Goal: Task Accomplishment & Management: Manage account settings

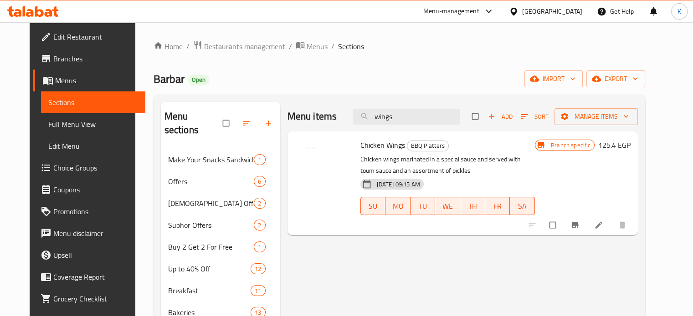
click at [204, 47] on span "Restaurants management" at bounding box center [244, 46] width 81 height 11
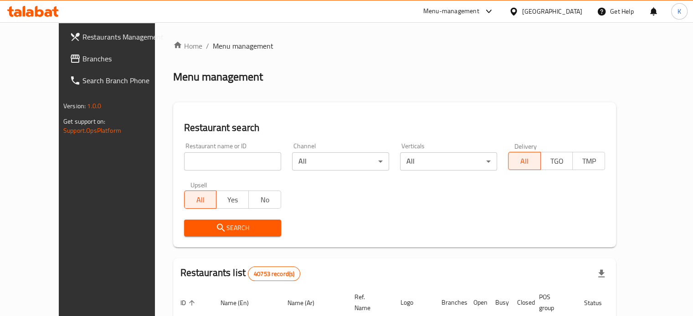
click at [205, 163] on input "search" at bounding box center [232, 162] width 97 height 18
paste input "657357"
type input "657357"
click button "Search" at bounding box center [232, 228] width 97 height 17
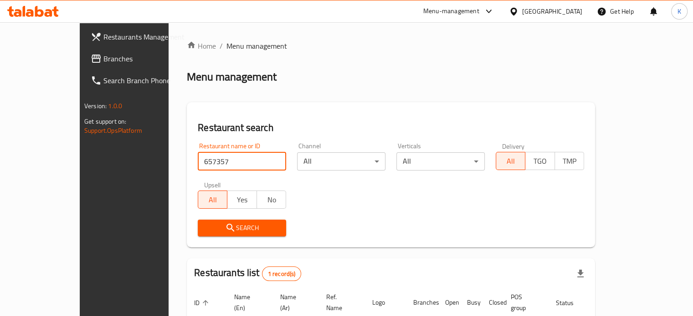
scroll to position [71, 0]
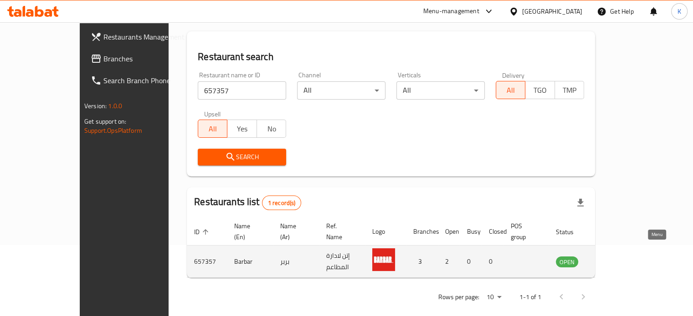
click at [614, 259] on icon "enhanced table" at bounding box center [609, 263] width 10 height 8
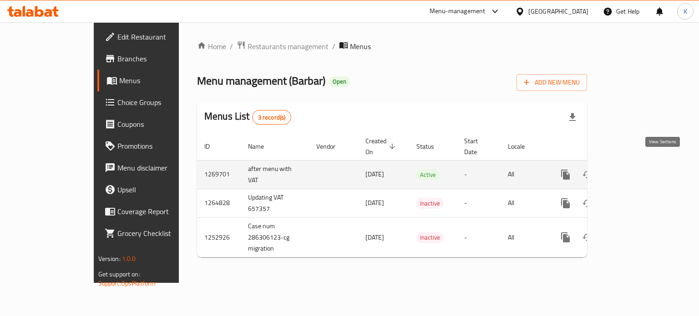
click at [636, 171] on icon "enhanced table" at bounding box center [631, 175] width 8 height 8
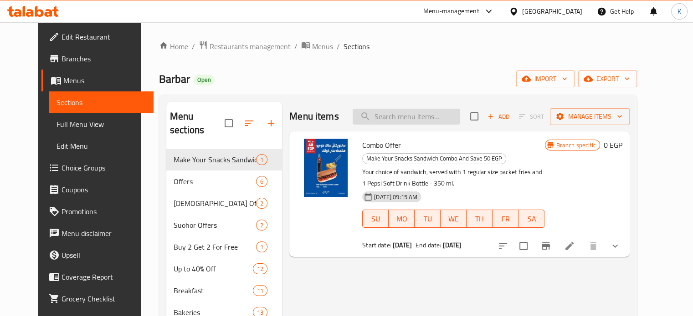
click at [404, 117] on input "search" at bounding box center [405, 117] width 107 height 16
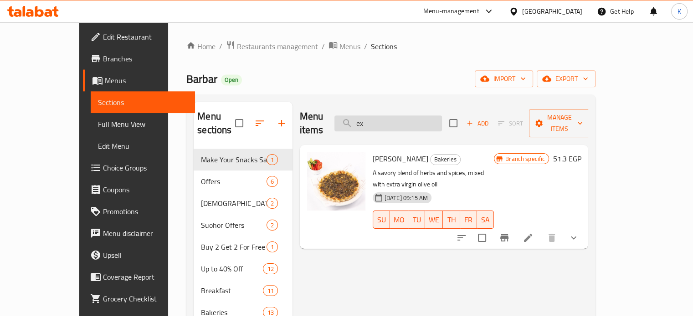
type input "e"
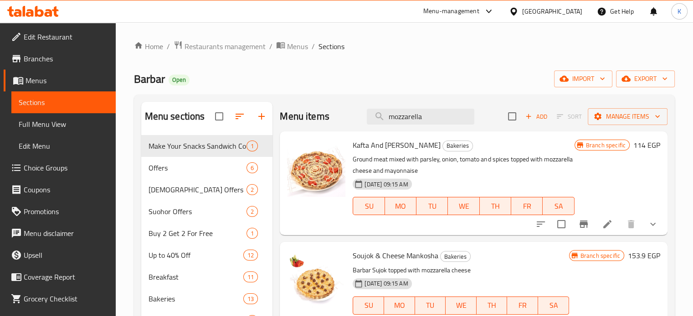
type input "mozzarella"
click at [62, 125] on span "Full Menu View" at bounding box center [64, 124] width 90 height 11
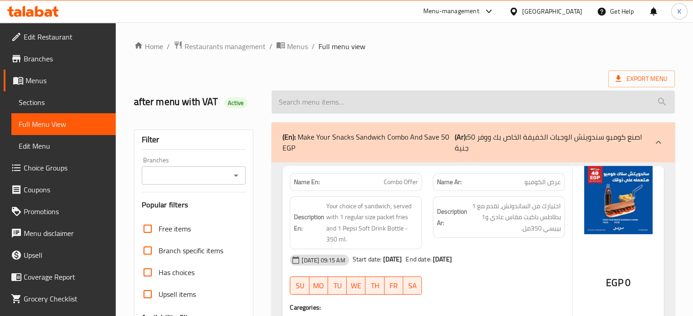
click at [366, 106] on input "search" at bounding box center [472, 102] width 403 height 23
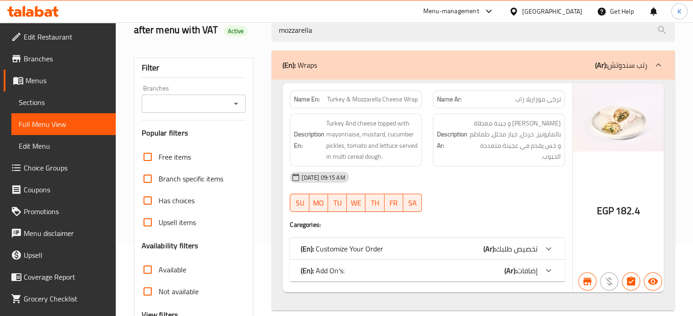
scroll to position [71, 0]
type input "mozzarella"
click at [48, 151] on span "Edit Menu" at bounding box center [64, 146] width 90 height 11
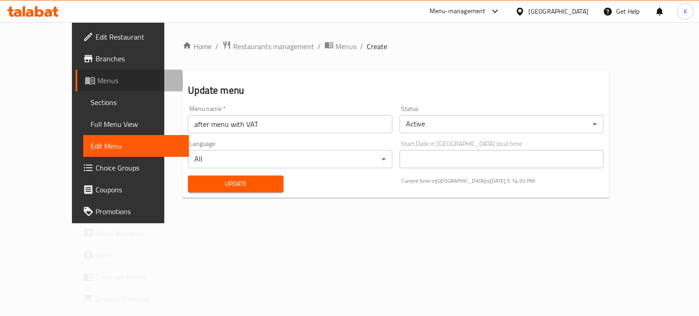
click at [97, 81] on span "Menus" at bounding box center [139, 80] width 84 height 11
